Goal: Information Seeking & Learning: Learn about a topic

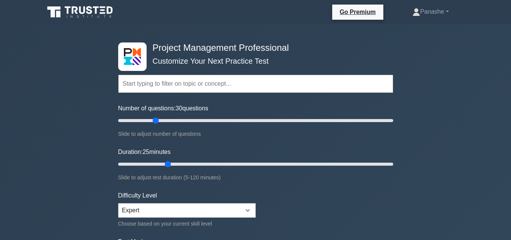
click at [164, 163] on input "Duration: 25 minutes" at bounding box center [255, 163] width 275 height 9
click at [180, 162] on input "Duration: 30 minutes" at bounding box center [255, 163] width 275 height 9
type input "50"
click at [223, 168] on input "Duration: 50 minutes" at bounding box center [255, 163] width 275 height 9
click at [226, 122] on input "Number of questions: 80 questions" at bounding box center [255, 120] width 275 height 9
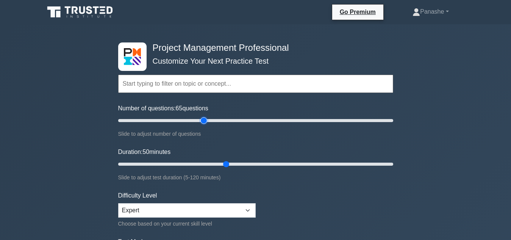
click at [207, 118] on input "Number of questions: 65 questions" at bounding box center [255, 120] width 275 height 9
click at [177, 118] on input "Number of questions: 45 questions" at bounding box center [255, 120] width 275 height 9
click at [187, 120] on input "Number of questions: 55 questions" at bounding box center [255, 120] width 275 height 9
type input "60"
click at [200, 122] on input "Number of questions: 60 questions" at bounding box center [255, 120] width 275 height 9
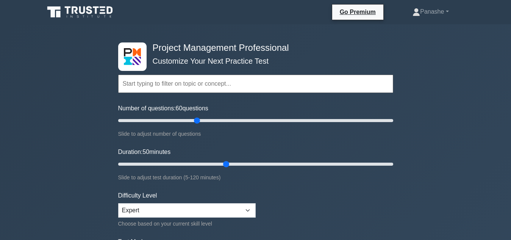
drag, startPoint x: 226, startPoint y: 164, endPoint x: 250, endPoint y: 185, distance: 32.2
click at [250, 168] on input "Duration: 50 minutes" at bounding box center [255, 163] width 275 height 9
click at [252, 163] on input "Duration: 60 minutes" at bounding box center [255, 163] width 275 height 9
type input "80"
click at [301, 163] on input "Duration: 80 minutes" at bounding box center [255, 163] width 275 height 9
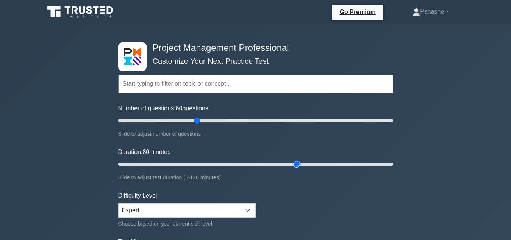
click at [301, 163] on input "Duration: 80 minutes" at bounding box center [255, 163] width 275 height 9
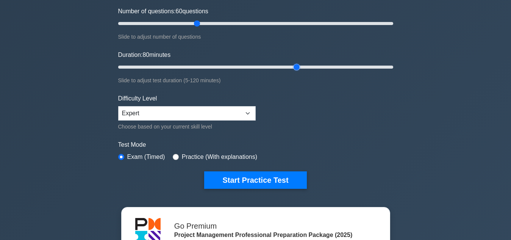
scroll to position [103, 0]
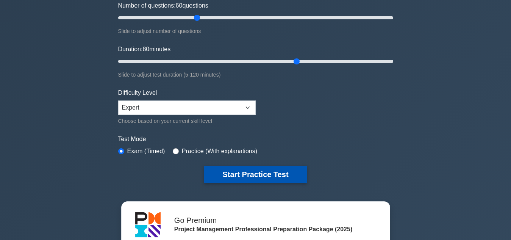
click at [267, 179] on button "Start Practice Test" at bounding box center [255, 173] width 102 height 17
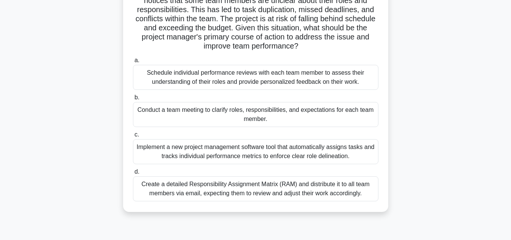
scroll to position [70, 0]
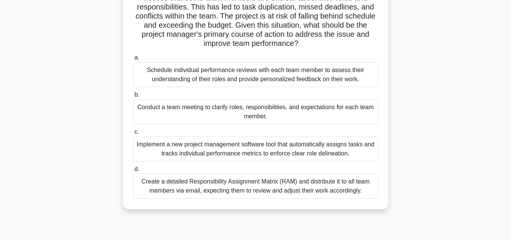
click at [274, 115] on div "Conduct a team meeting to clarify roles, responsibilities, and expectations for…" at bounding box center [255, 111] width 245 height 25
click at [133, 97] on input "b. Conduct a team meeting to clarify roles, responsibilities, and expectations …" at bounding box center [133, 94] width 0 height 5
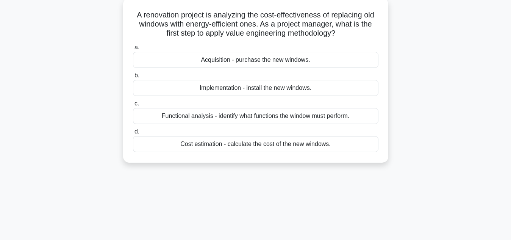
scroll to position [0, 0]
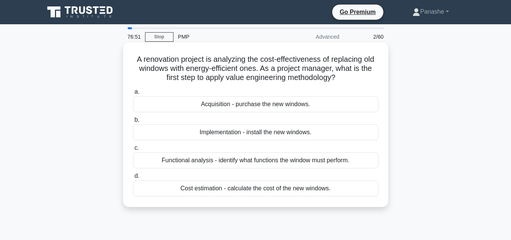
click at [257, 189] on div "Cost estimation - calculate the cost of the new windows." at bounding box center [255, 188] width 245 height 16
click at [133, 178] on input "d. Cost estimation - calculate the cost of the new windows." at bounding box center [133, 175] width 0 height 5
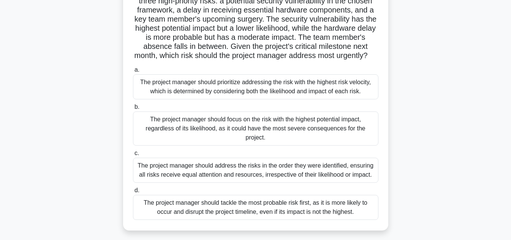
scroll to position [70, 0]
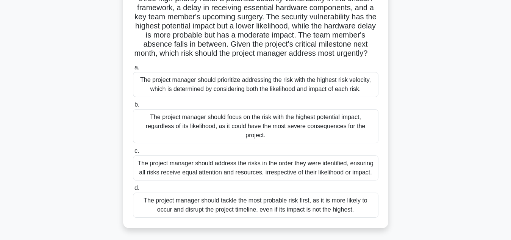
click at [274, 136] on div "The project manager should focus on the risk with the highest potential impact,…" at bounding box center [255, 126] width 245 height 34
click at [133, 107] on input "b. The project manager should focus on the risk with the highest potential impa…" at bounding box center [133, 104] width 0 height 5
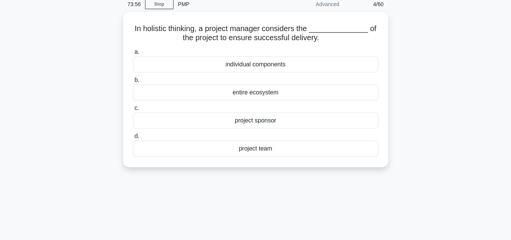
scroll to position [0, 0]
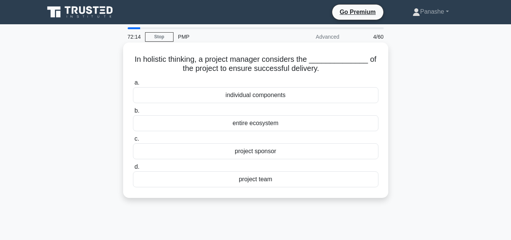
click at [271, 186] on div "project team" at bounding box center [255, 179] width 245 height 16
click at [133, 169] on input "d. project team" at bounding box center [133, 166] width 0 height 5
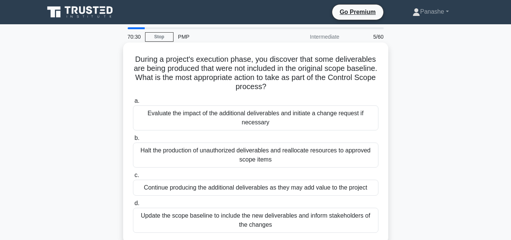
click at [218, 156] on div "Halt the production of unauthorized deliverables and reallocate resources to ap…" at bounding box center [255, 154] width 245 height 25
click at [133, 140] on input "b. Halt the production of unauthorized deliverables and reallocate resources to…" at bounding box center [133, 138] width 0 height 5
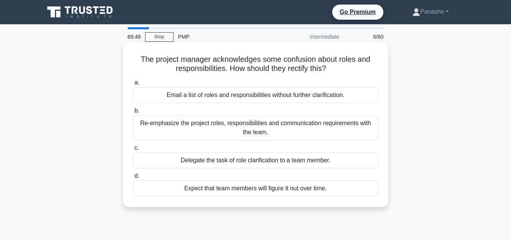
click at [255, 126] on div "Re-emphasize the project roles, responsibilities and communication requirements…" at bounding box center [255, 127] width 245 height 25
click at [133, 113] on input "b. Re-emphasize the project roles, responsibilities and communication requireme…" at bounding box center [133, 110] width 0 height 5
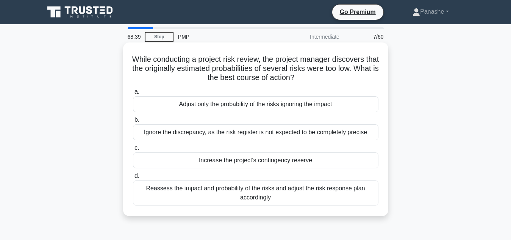
click at [287, 193] on div "Reassess the impact and probability of the risks and adjust the risk response p…" at bounding box center [255, 192] width 245 height 25
click at [133, 178] on input "d. Reassess the impact and probability of the risks and adjust the risk respons…" at bounding box center [133, 175] width 0 height 5
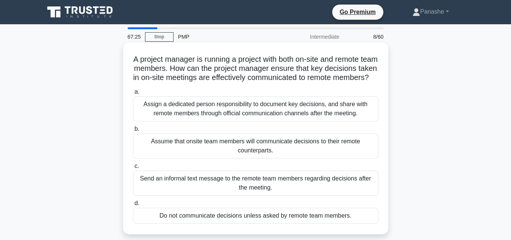
click at [317, 121] on div "Assign a dedicated person responsibility to document key decisions, and share w…" at bounding box center [255, 108] width 245 height 25
click at [133, 94] on input "a. Assign a dedicated person responsibility to document key decisions, and shar…" at bounding box center [133, 91] width 0 height 5
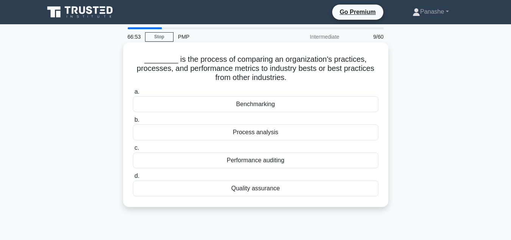
click at [281, 107] on div "Benchmarking" at bounding box center [255, 104] width 245 height 16
click at [133, 94] on input "a. Benchmarking" at bounding box center [133, 91] width 0 height 5
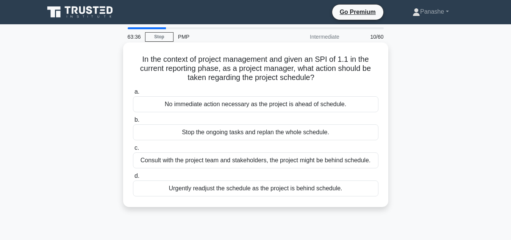
click at [312, 107] on div "No immediate action necessary as the project is ahead of schedule." at bounding box center [255, 104] width 245 height 16
click at [133, 94] on input "a. No immediate action necessary as the project is ahead of schedule." at bounding box center [133, 91] width 0 height 5
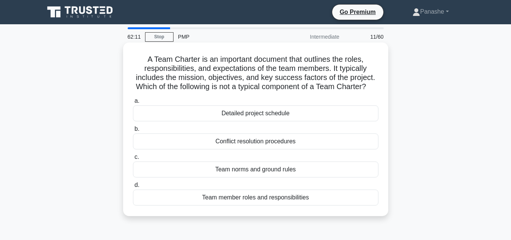
click at [295, 121] on div "Detailed project schedule" at bounding box center [255, 113] width 245 height 16
click at [133, 103] on input "a. Detailed project schedule" at bounding box center [133, 100] width 0 height 5
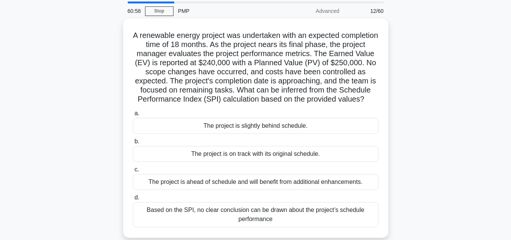
scroll to position [27, 0]
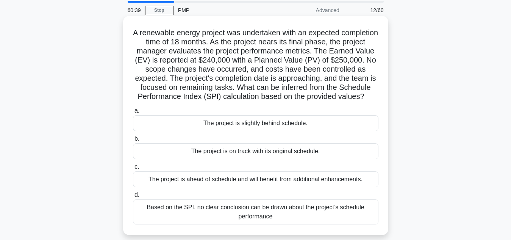
click at [288, 159] on div "The project is on track with its original schedule." at bounding box center [255, 151] width 245 height 16
click at [133, 141] on input "b. The project is on track with its original schedule." at bounding box center [133, 138] width 0 height 5
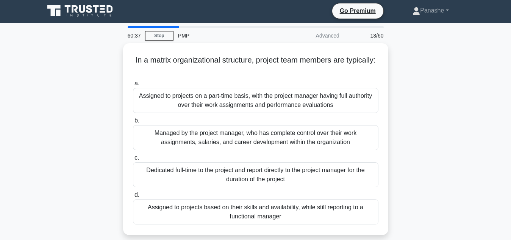
scroll to position [0, 0]
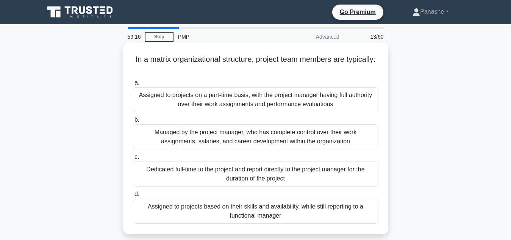
click at [281, 207] on div "Assigned to projects based on their skills and availability, while still report…" at bounding box center [255, 210] width 245 height 25
click at [133, 196] on input "d. Assigned to projects based on their skills and availability, while still rep…" at bounding box center [133, 194] width 0 height 5
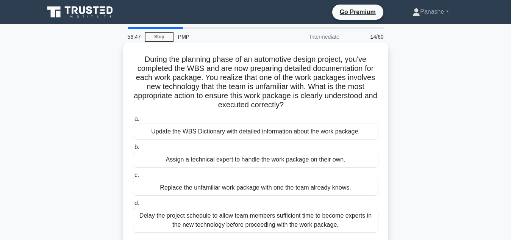
click at [228, 136] on div "Update the WBS Dictionary with detailed information about the work package." at bounding box center [255, 131] width 245 height 16
click at [133, 122] on input "a. Update the WBS Dictionary with detailed information about the work package." at bounding box center [133, 119] width 0 height 5
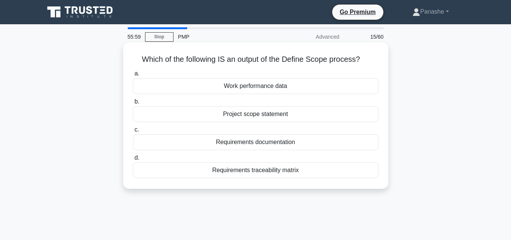
click at [294, 115] on div "Project scope statement" at bounding box center [255, 114] width 245 height 16
click at [133, 104] on input "b. Project scope statement" at bounding box center [133, 101] width 0 height 5
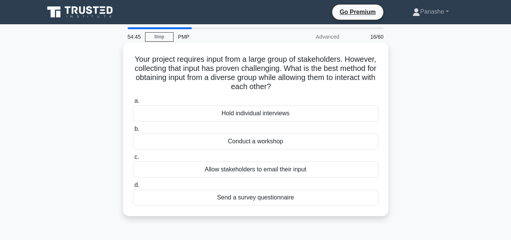
click at [282, 140] on div "Conduct a workshop" at bounding box center [255, 141] width 245 height 16
click at [133, 131] on input "b. Conduct a workshop" at bounding box center [133, 128] width 0 height 5
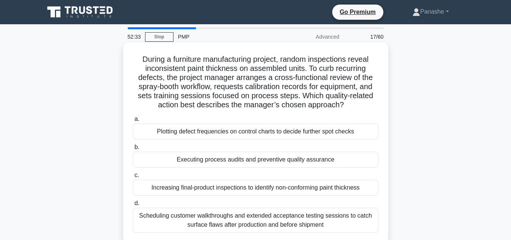
click at [264, 155] on div "Executing process audits and preventive quality assurance" at bounding box center [255, 159] width 245 height 16
click at [133, 150] on input "b. Executing process audits and preventive quality assurance" at bounding box center [133, 147] width 0 height 5
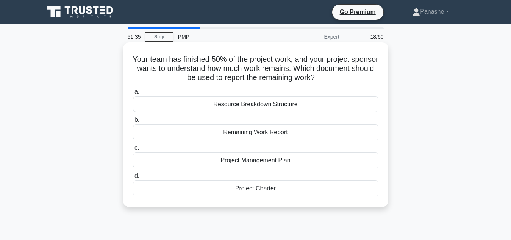
click at [264, 160] on div "Project Management Plan" at bounding box center [255, 160] width 245 height 16
click at [133, 150] on input "c. Project Management Plan" at bounding box center [133, 147] width 0 height 5
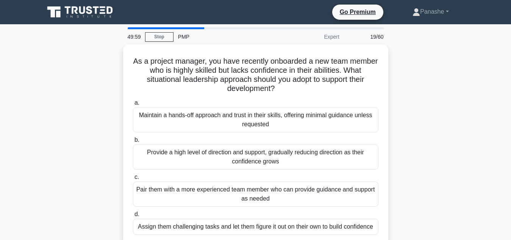
click at [264, 160] on div "Provide a high level of direction and support, gradually reducing direction as …" at bounding box center [255, 156] width 245 height 25
click at [133, 142] on input "b. Provide a high level of direction and support, gradually reducing direction …" at bounding box center [133, 139] width 0 height 5
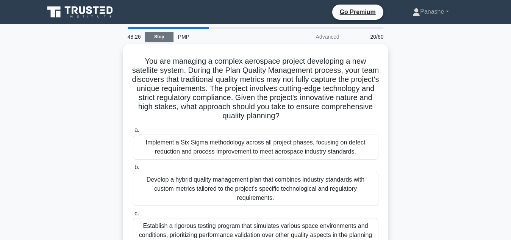
click at [157, 38] on link "Stop" at bounding box center [159, 36] width 28 height 9
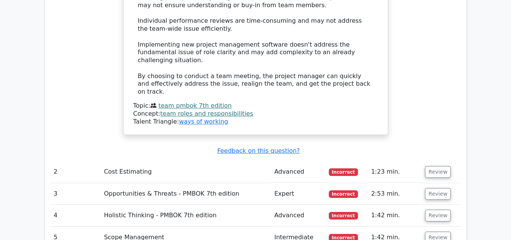
scroll to position [1192, 0]
click at [440, 165] on button "Review" at bounding box center [438, 171] width 26 height 12
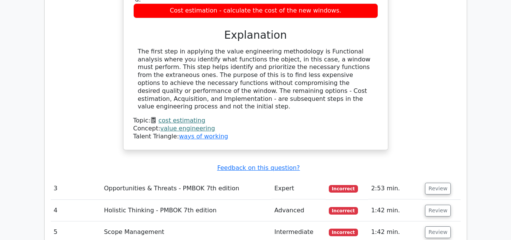
scroll to position [1507, 0]
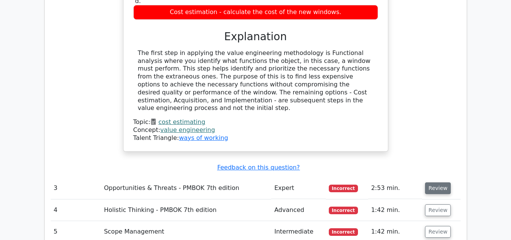
click at [429, 182] on button "Review" at bounding box center [438, 188] width 26 height 12
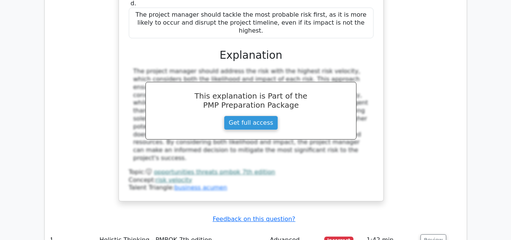
scroll to position [1937, 0]
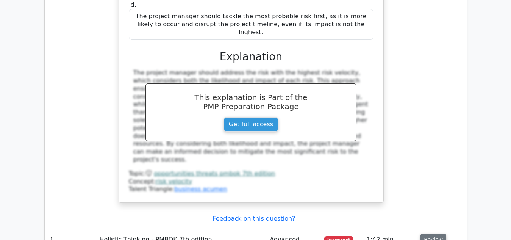
click at [426, 234] on button "Review" at bounding box center [433, 240] width 26 height 12
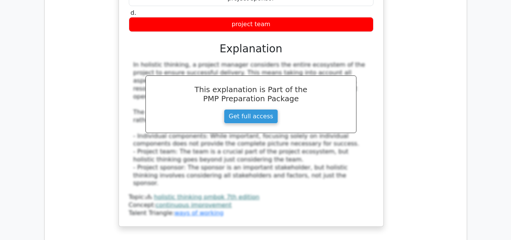
scroll to position [2292, 0]
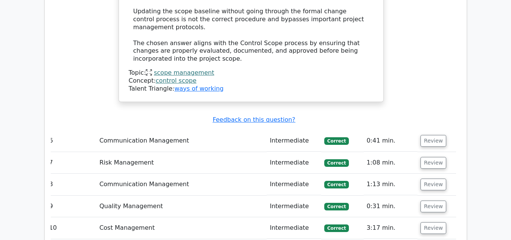
scroll to position [2938, 0]
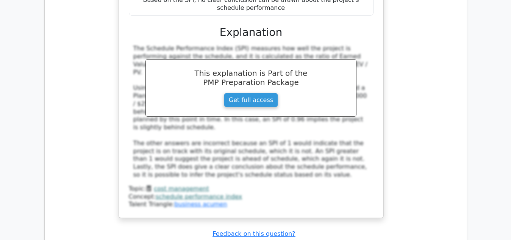
scroll to position [3442, 0]
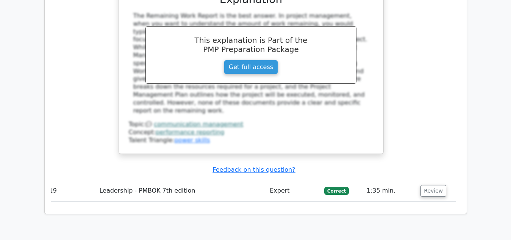
scroll to position [3967, 0]
